Goal: Task Accomplishment & Management: Manage account settings

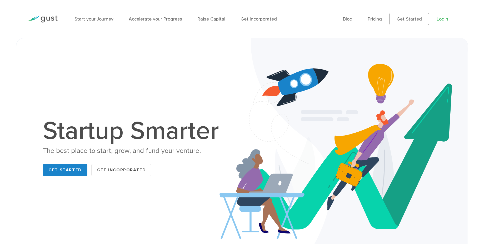
click at [443, 20] on link "Login" at bounding box center [443, 19] width 12 height 6
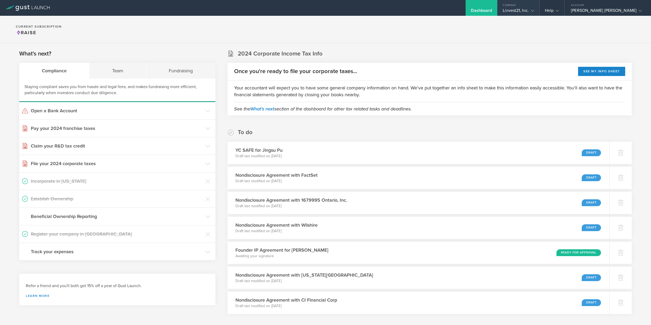
click at [534, 9] on div "Linvest21, Inc." at bounding box center [518, 12] width 31 height 8
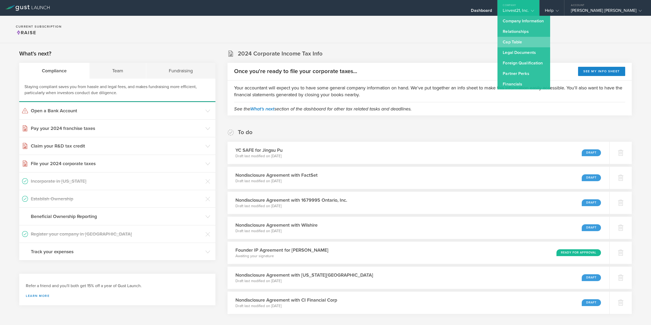
click at [550, 45] on link "Cap Table" at bounding box center [523, 42] width 53 height 11
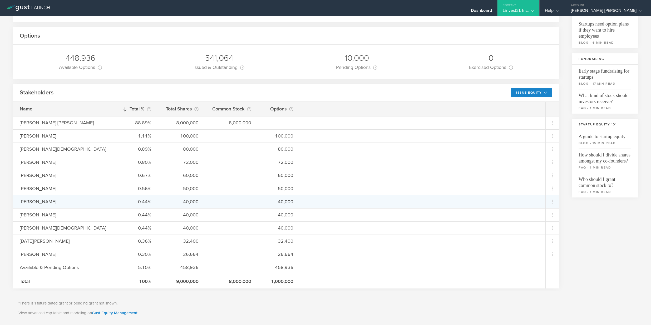
scroll to position [72, 0]
